Goal: Information Seeking & Learning: Find specific fact

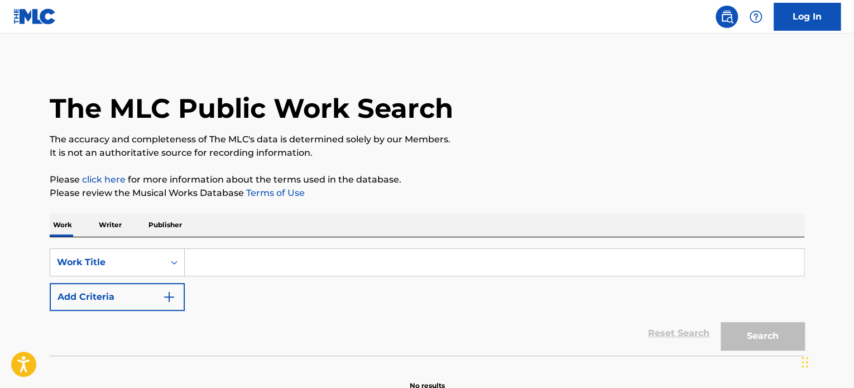
click at [276, 264] on input "Search Form" at bounding box center [494, 262] width 619 height 27
paste input "BATTLE OF THE GIANTS"
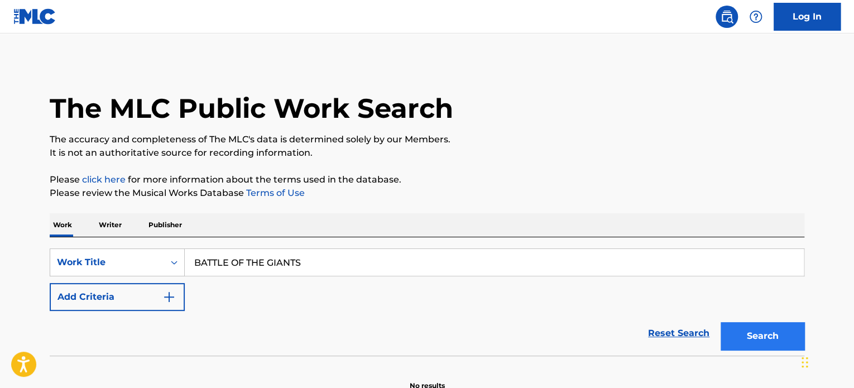
type input "BATTLE OF THE GIANTS"
drag, startPoint x: 767, startPoint y: 325, endPoint x: 701, endPoint y: 285, distance: 77.6
click at [767, 325] on button "Search" at bounding box center [762, 336] width 84 height 28
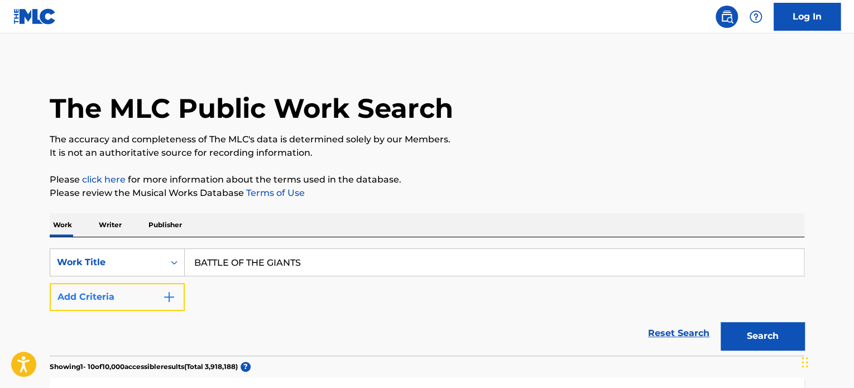
click at [163, 290] on img "Search Form" at bounding box center [168, 296] width 13 height 13
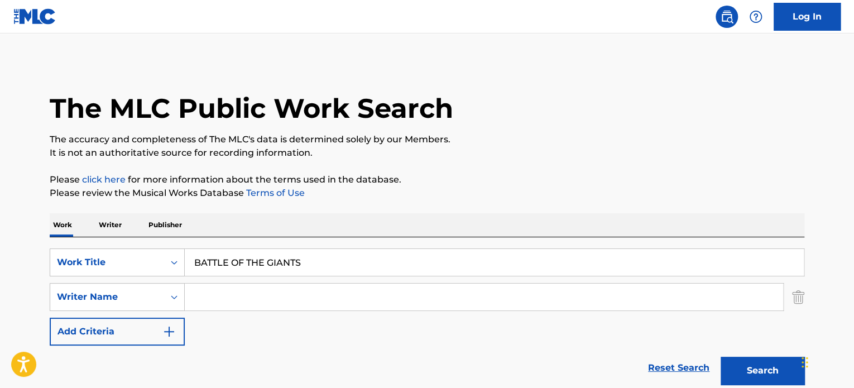
drag, startPoint x: 163, startPoint y: 290, endPoint x: 217, endPoint y: 287, distance: 53.7
click at [217, 287] on input "Search Form" at bounding box center [484, 296] width 598 height 27
type input "[PERSON_NAME]"
click at [720, 356] on button "Search" at bounding box center [762, 370] width 84 height 28
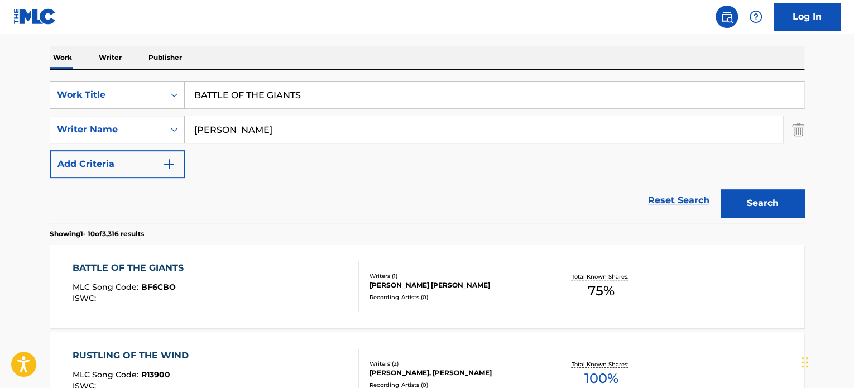
scroll to position [223, 0]
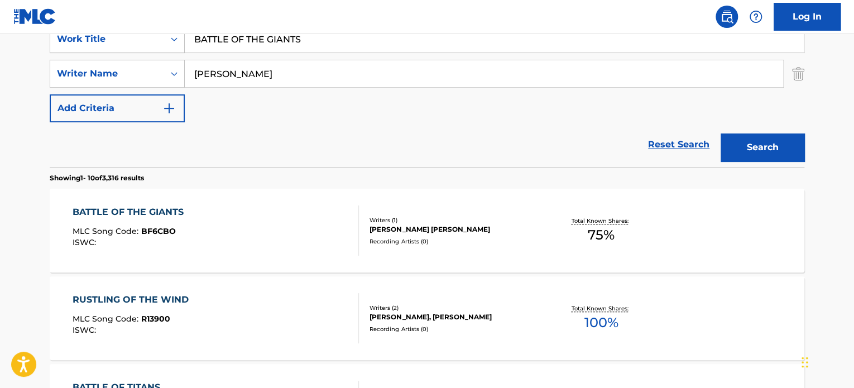
click at [270, 235] on div "BATTLE OF THE GIANTS MLC Song Code : BF6CBO ISWC :" at bounding box center [216, 230] width 287 height 50
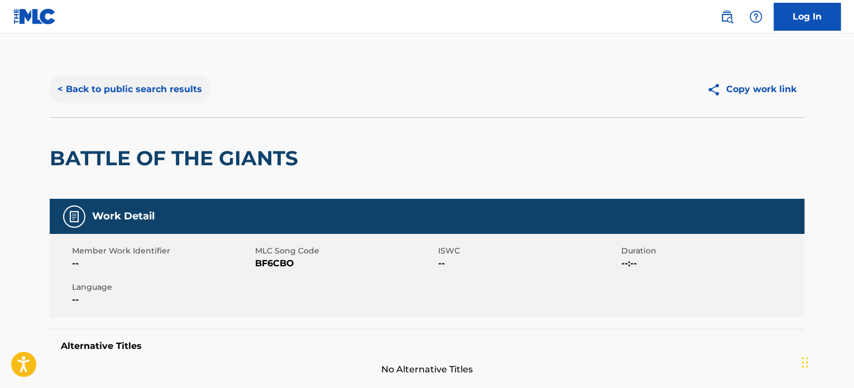
click at [172, 93] on button "< Back to public search results" at bounding box center [130, 89] width 160 height 28
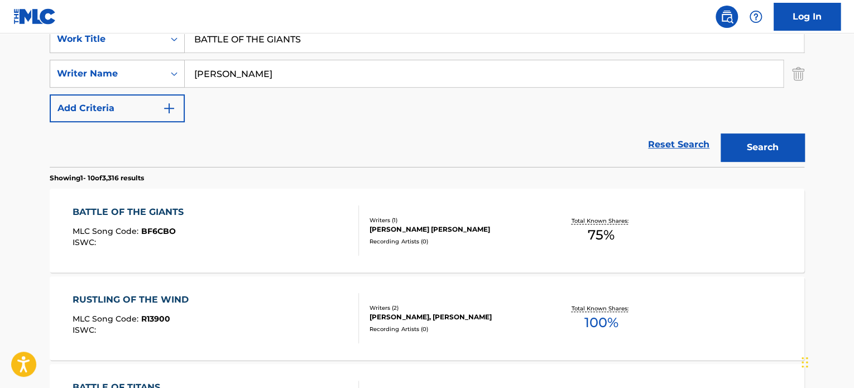
scroll to position [167, 0]
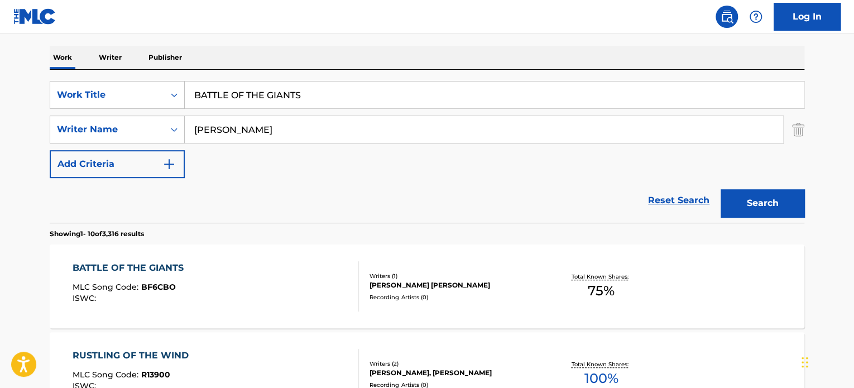
click at [244, 94] on input "BATTLE OF THE GIANTS" at bounding box center [494, 94] width 619 height 27
paste input "I'M GONNA TELL YOU"
type input "I'M GONNA TELL YOU"
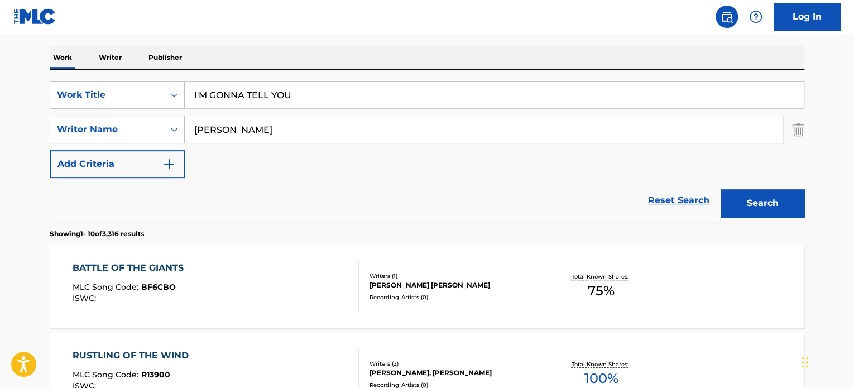
click at [243, 128] on input "[PERSON_NAME]" at bounding box center [484, 129] width 598 height 27
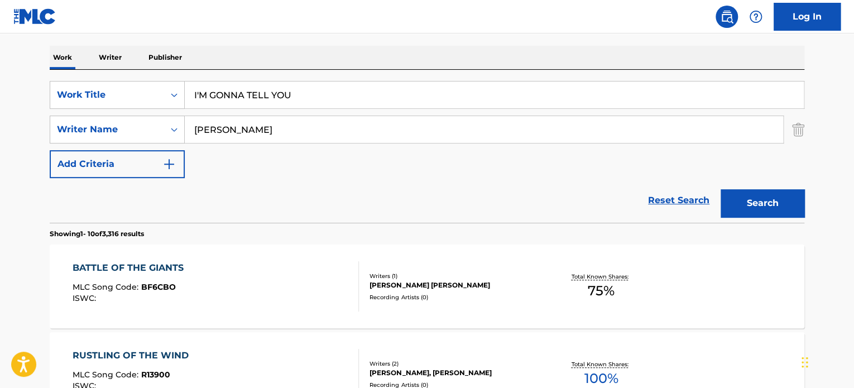
click at [243, 128] on input "[PERSON_NAME]" at bounding box center [484, 129] width 598 height 27
type input "[PERSON_NAME]"
click at [744, 200] on button "Search" at bounding box center [762, 203] width 84 height 28
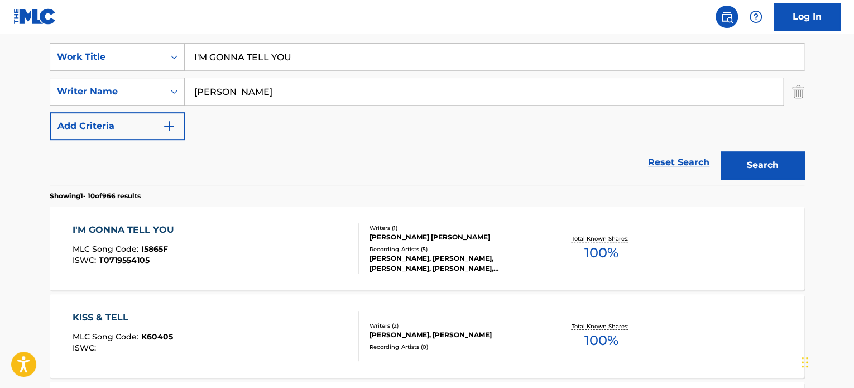
scroll to position [223, 0]
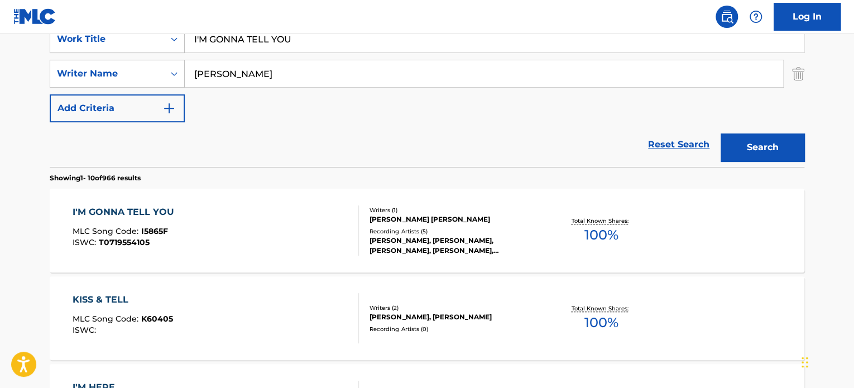
click at [288, 220] on div "I'M GONNA TELL YOU MLC Song Code : I5865F ISWC : T0719554105" at bounding box center [216, 230] width 287 height 50
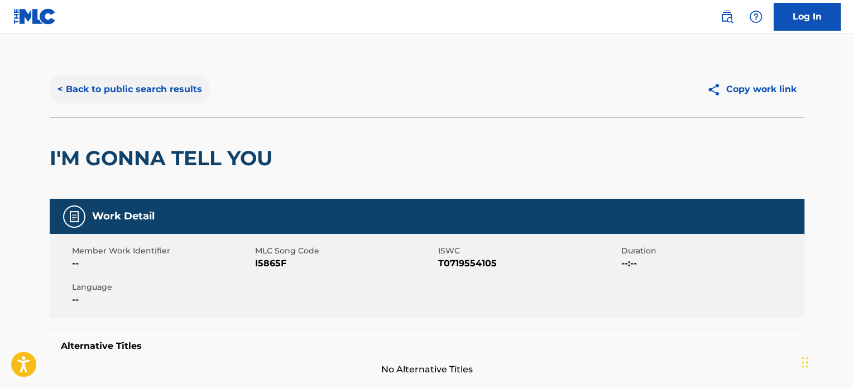
click at [150, 89] on button "< Back to public search results" at bounding box center [130, 89] width 160 height 28
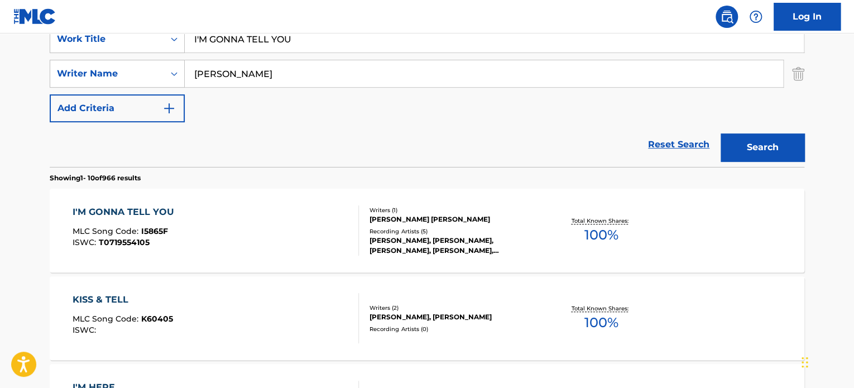
scroll to position [167, 0]
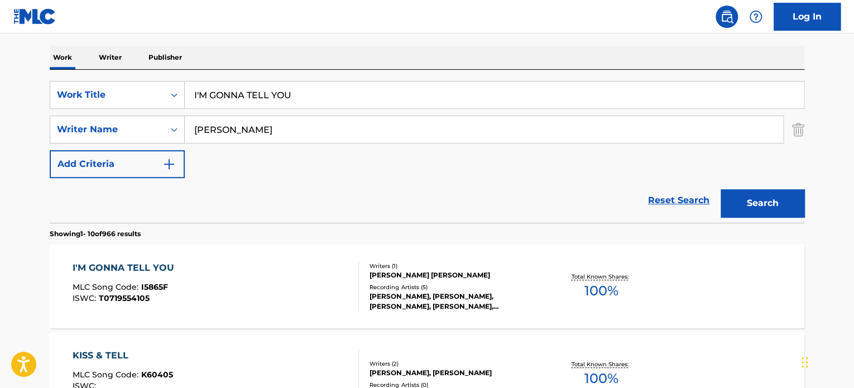
click at [223, 95] on input "I'M GONNA TELL YOU" at bounding box center [494, 94] width 619 height 27
paste input "GLORY"
type input "GLORY"
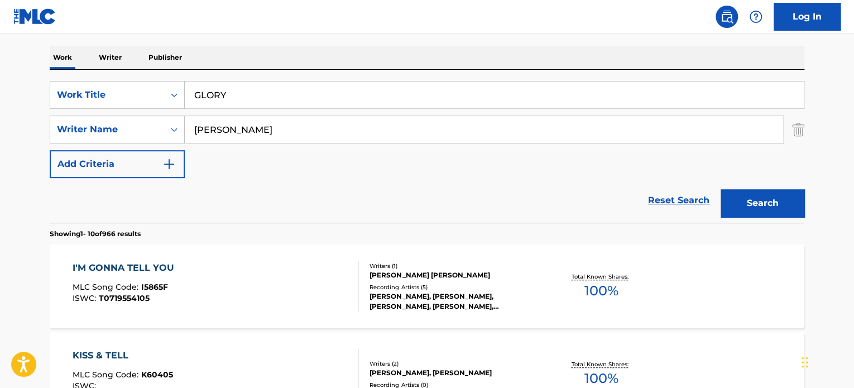
click at [228, 132] on input "[PERSON_NAME]" at bounding box center [484, 129] width 598 height 27
type input "[PERSON_NAME]"
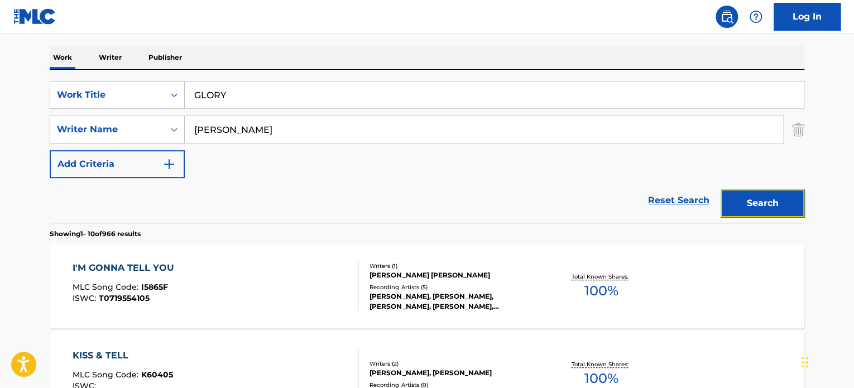
click at [750, 197] on button "Search" at bounding box center [762, 203] width 84 height 28
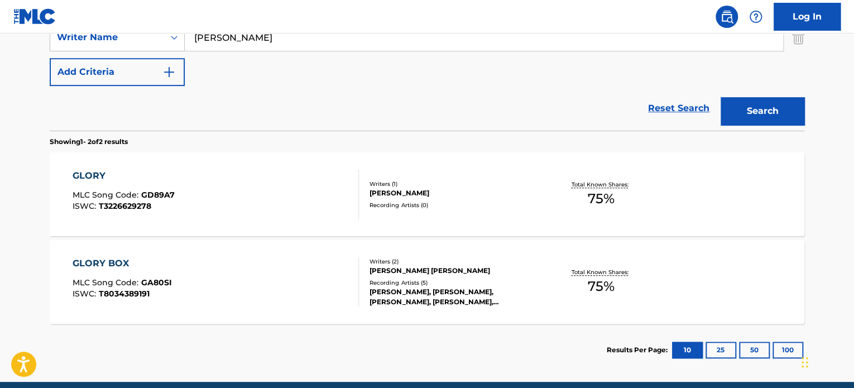
scroll to position [279, 0]
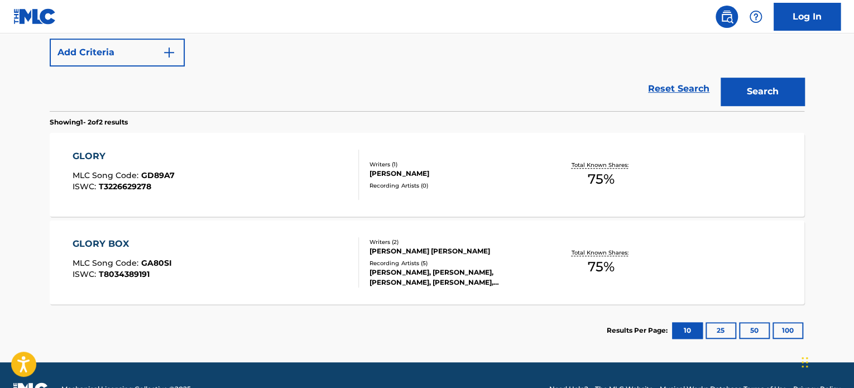
click at [303, 176] on div "GLORY MLC Song Code : GD89A7 ISWC : T3226629278" at bounding box center [216, 175] width 287 height 50
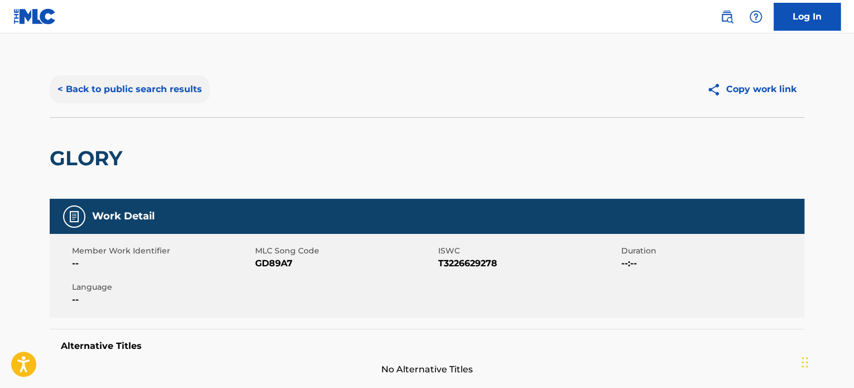
click at [182, 93] on button "< Back to public search results" at bounding box center [130, 89] width 160 height 28
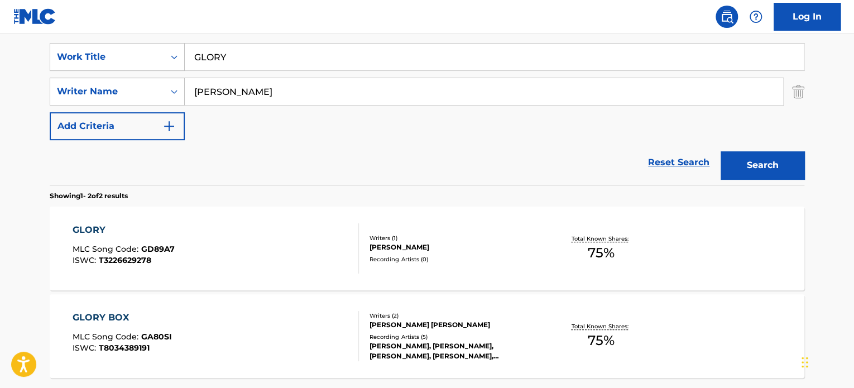
scroll to position [187, 0]
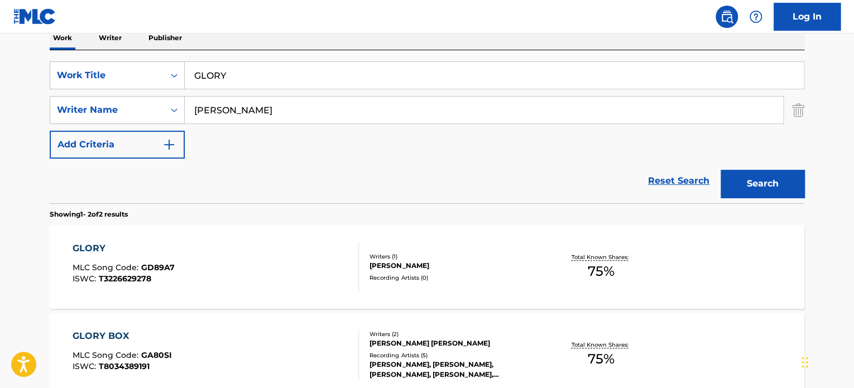
click at [245, 73] on input "GLORY" at bounding box center [494, 75] width 619 height 27
paste input "A NEW HOPE"
type input "A NEW HOPE"
click at [239, 111] on input "[PERSON_NAME]" at bounding box center [484, 110] width 598 height 27
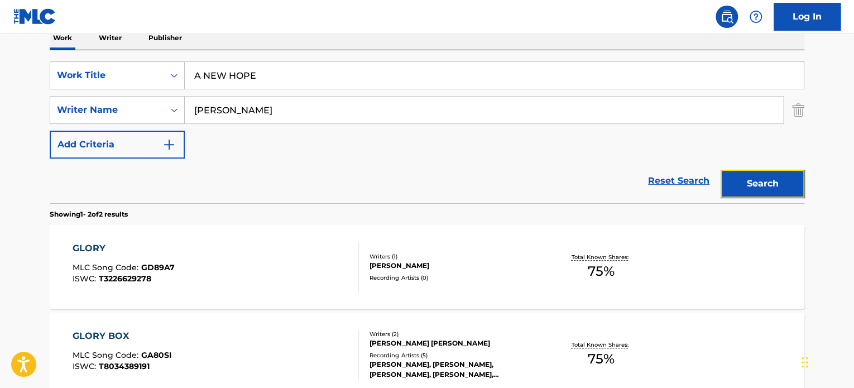
drag, startPoint x: 755, startPoint y: 180, endPoint x: 648, endPoint y: 109, distance: 128.7
click at [754, 180] on button "Search" at bounding box center [762, 184] width 84 height 28
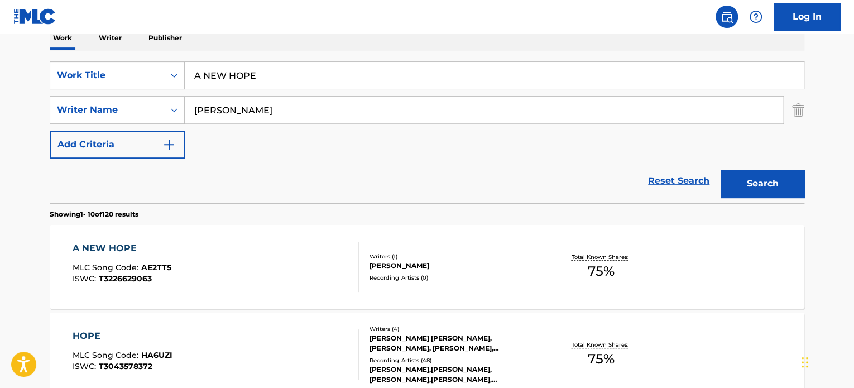
click at [310, 257] on div "A NEW HOPE MLC Song Code : AE2TT5 ISWC : T3226629063" at bounding box center [216, 267] width 287 height 50
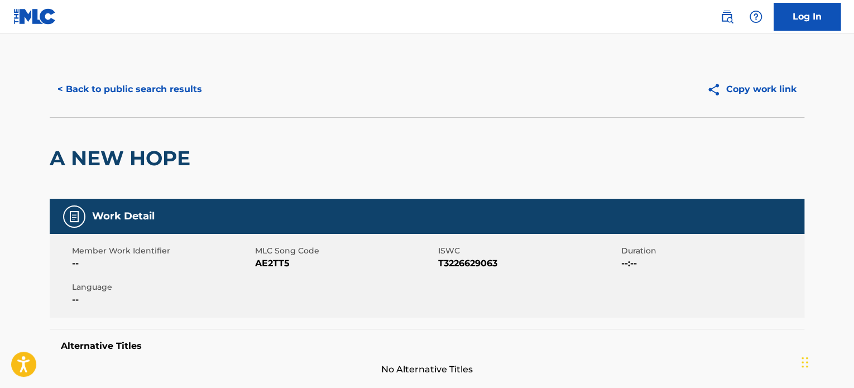
scroll to position [279, 0]
